Goal: Communication & Community: Answer question/provide support

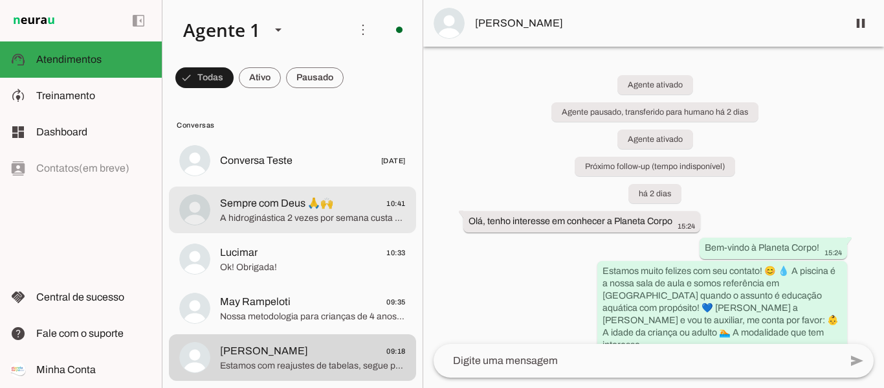
scroll to position [2190, 0]
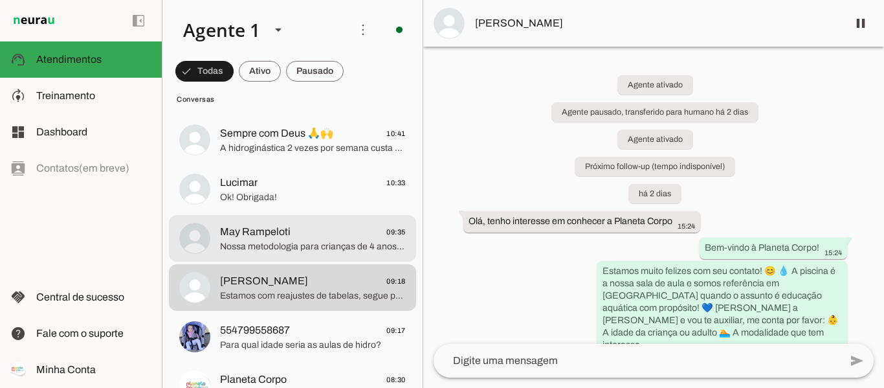
scroll to position [129, 0]
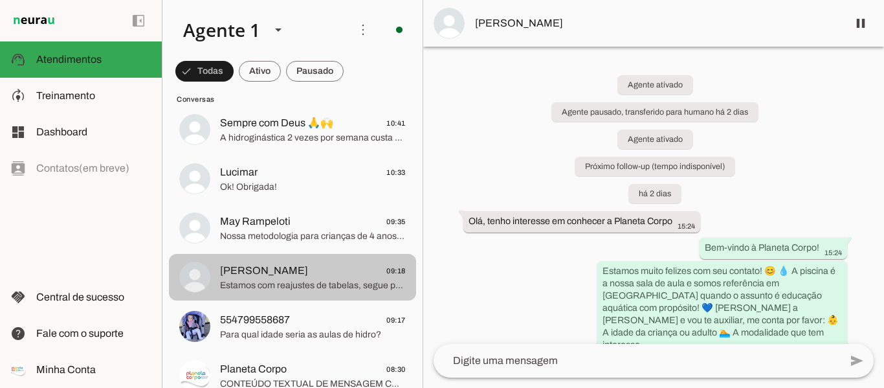
click at [274, 280] on span "Estamos com reajustes de tabelas, segue proposta de valores" at bounding box center [313, 285] width 186 height 13
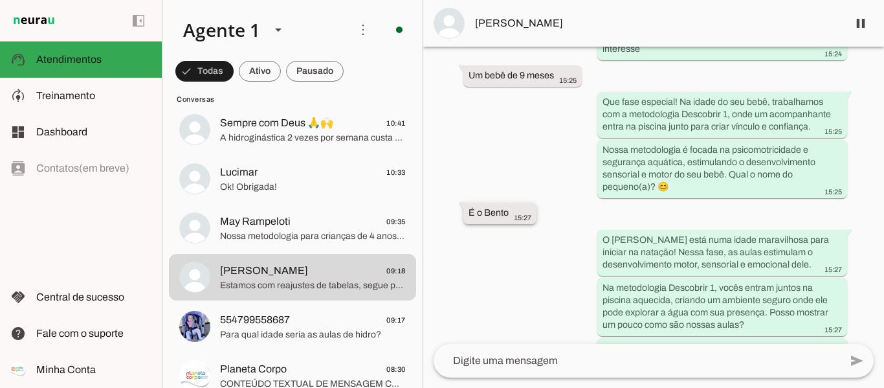
scroll to position [308, 0]
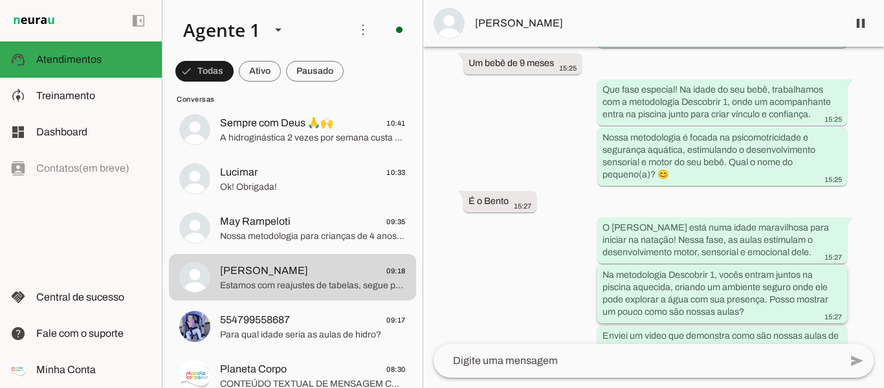
drag, startPoint x: 599, startPoint y: 261, endPoint x: 762, endPoint y: 302, distance: 167.5
click at [762, 302] on whatsapp-message-bubble "Na metodologia Descobrir 1, vocês entram juntos na piscina aquecida, criando um…" at bounding box center [722, 294] width 250 height 58
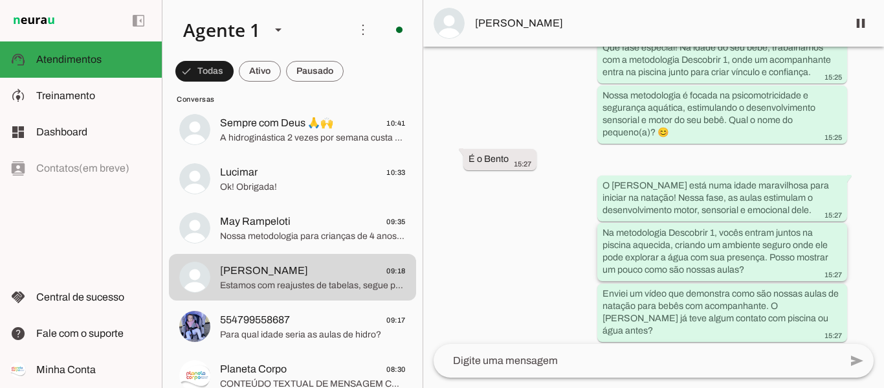
scroll to position [385, 0]
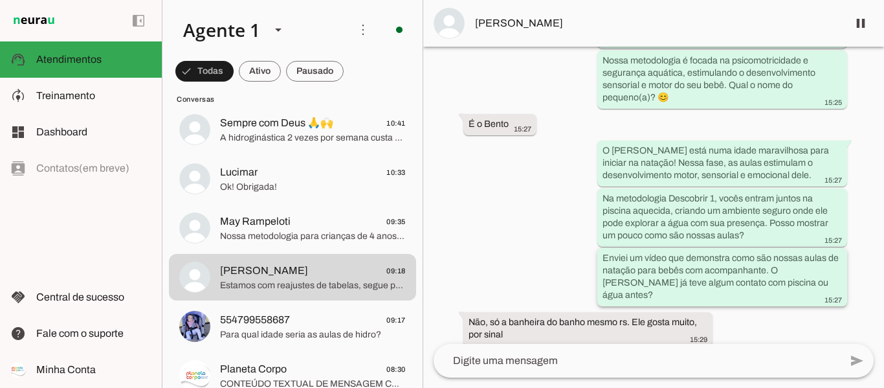
drag, startPoint x: 599, startPoint y: 135, endPoint x: 798, endPoint y: 267, distance: 239.5
click at [798, 267] on div "Agente ativado Agente pausado, transferido para humano há 2 dias Agente ativado…" at bounding box center [653, 195] width 461 height 297
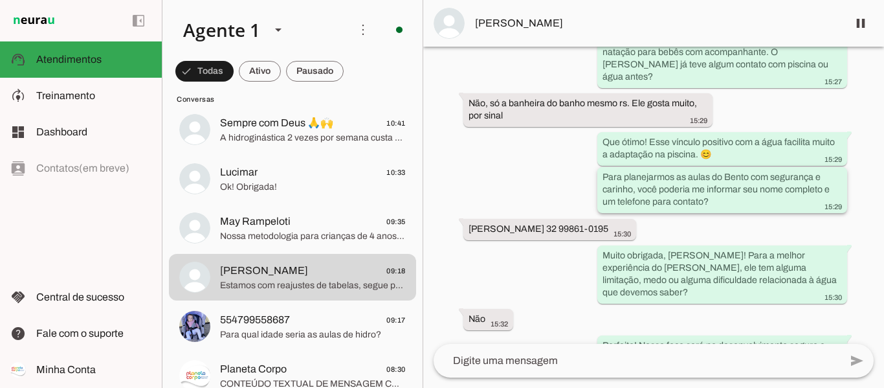
scroll to position [616, 0]
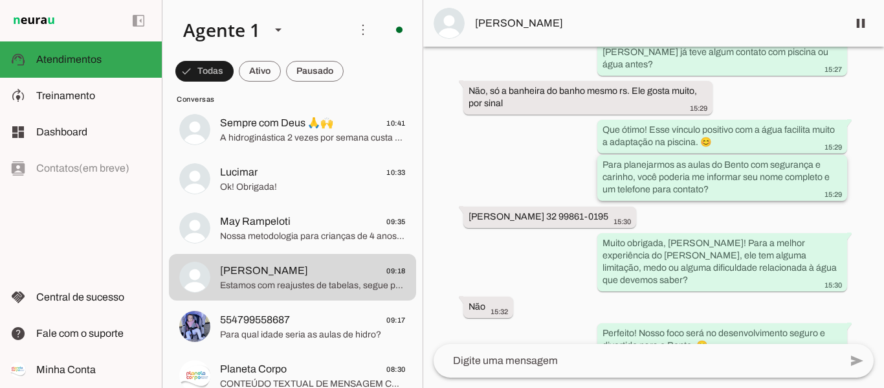
drag, startPoint x: 597, startPoint y: 103, endPoint x: 715, endPoint y: 163, distance: 131.7
click at [715, 163] on div "Agente ativado Agente pausado, transferido para humano há 2 dias Agente ativado…" at bounding box center [653, 195] width 461 height 297
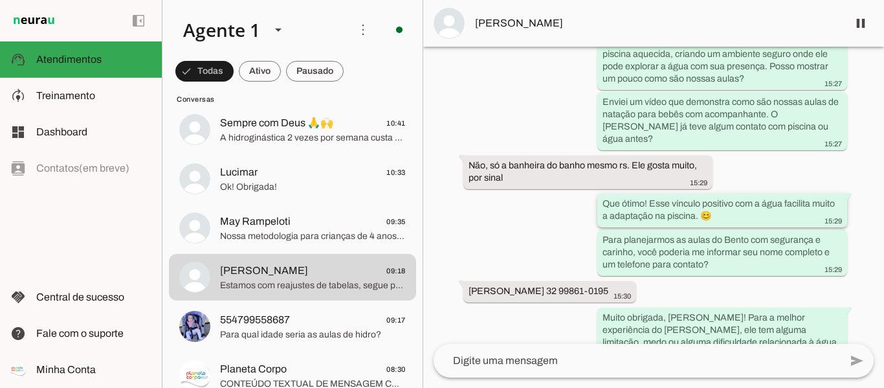
scroll to position [554, 0]
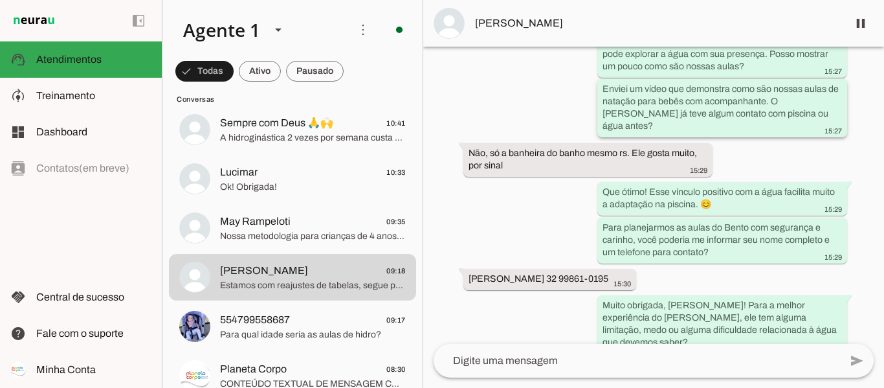
drag, startPoint x: 628, startPoint y: 76, endPoint x: 775, endPoint y: 87, distance: 148.0
click at [0, 0] on slot "Enviei um vídeo que demonstra como são nossas aulas de natação para bebês com a…" at bounding box center [0, 0] width 0 height 0
